Goal: Task Accomplishment & Management: Complete application form

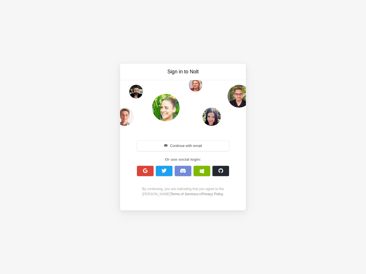
click at [183, 137] on div "Continue with email Or use social login: By continuing, you are indicating that…" at bounding box center [183, 168] width 98 height 73
click at [183, 146] on button "Continue with email" at bounding box center [183, 146] width 92 height 10
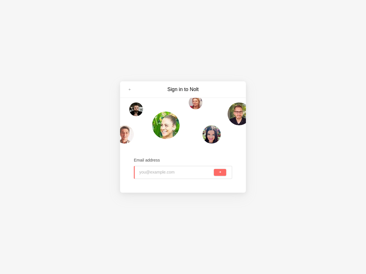
click at [145, 171] on input "email" at bounding box center [175, 172] width 73 height 13
click at [164, 171] on input "email" at bounding box center [175, 172] width 73 height 13
click at [183, 171] on input "email" at bounding box center [175, 172] width 73 height 13
click at [202, 171] on input "email" at bounding box center [175, 172] width 73 height 13
click at [220, 171] on span "submit" at bounding box center [219, 172] width 3 height 3
